Goal: Task Accomplishment & Management: Use online tool/utility

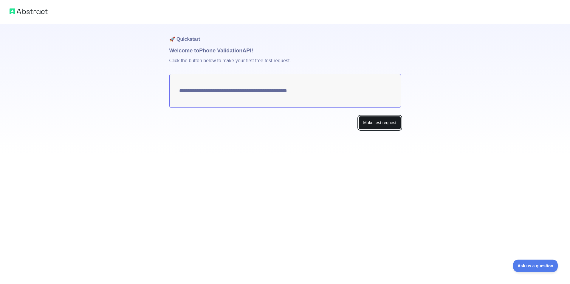
click at [384, 123] on button "Make test request" at bounding box center [380, 122] width 42 height 13
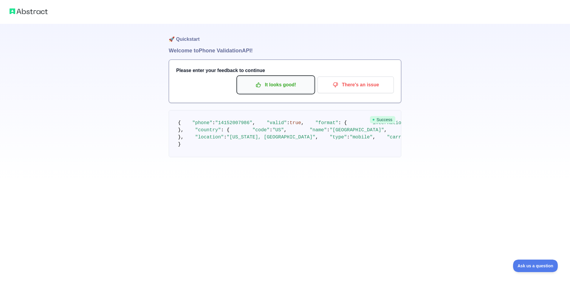
click at [286, 85] on p "It looks good!" at bounding box center [275, 85] width 67 height 10
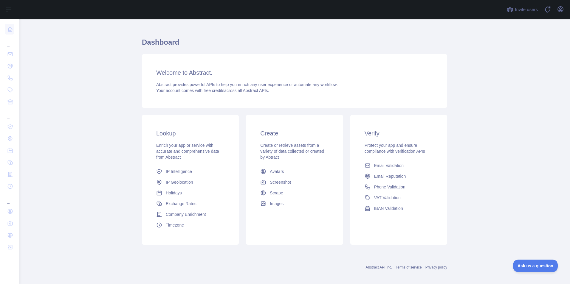
scroll to position [13, 0]
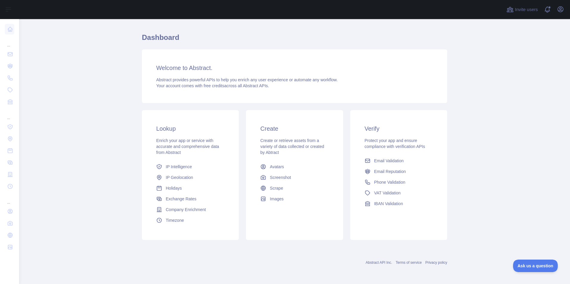
click at [272, 129] on h3 "Create" at bounding box center [294, 129] width 68 height 8
click at [273, 172] on link "Avatars" at bounding box center [294, 167] width 73 height 11
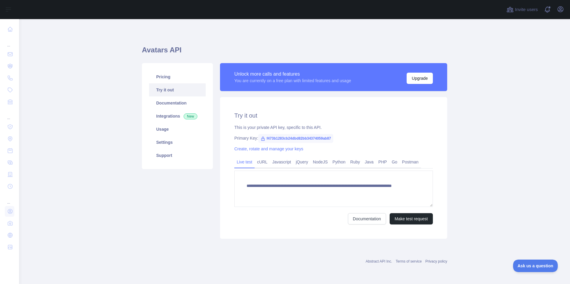
click at [263, 139] on icon at bounding box center [262, 139] width 3 height 4
click at [274, 139] on span "f473b1283cb24dbd82bb34374059ab87" at bounding box center [295, 138] width 75 height 9
copy span "f473b1283cb24dbd82bb34374059ab87"
